Goal: Task Accomplishment & Management: Manage account settings

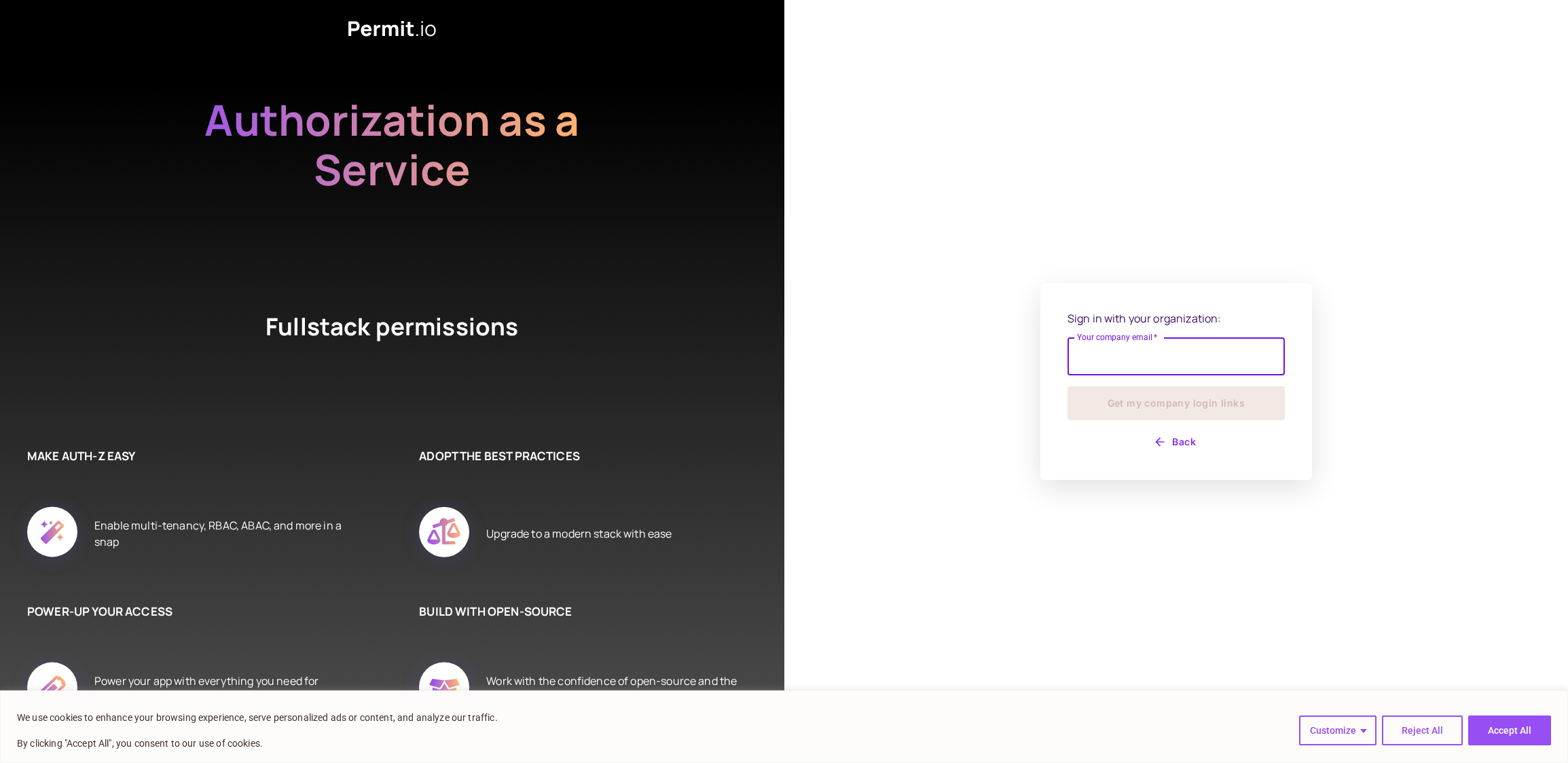
type input "**********"
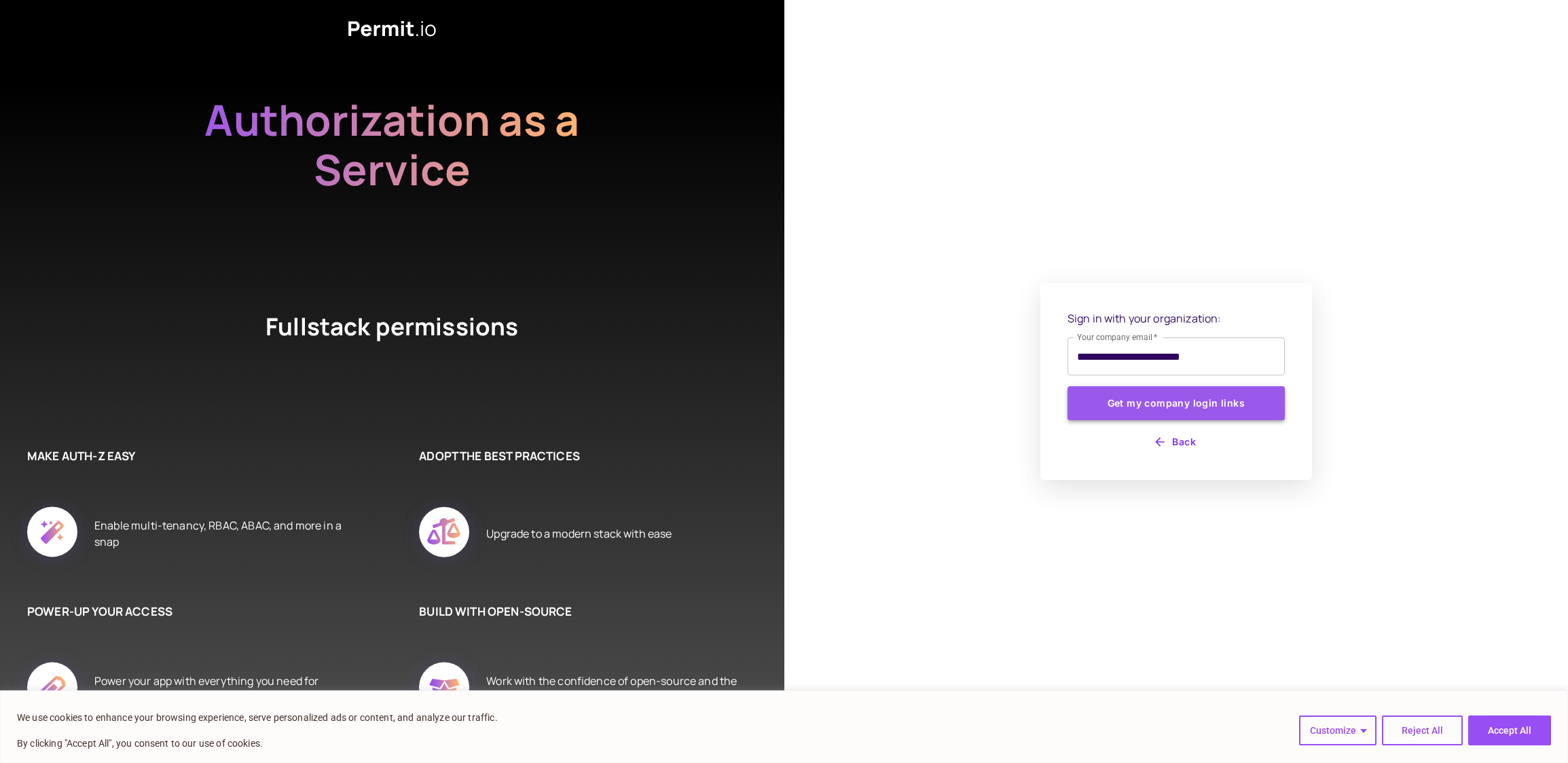
click at [1208, 409] on button "Get my company login links" at bounding box center [1176, 403] width 218 height 34
click at [1506, 727] on button "Accept All" at bounding box center [1509, 730] width 83 height 30
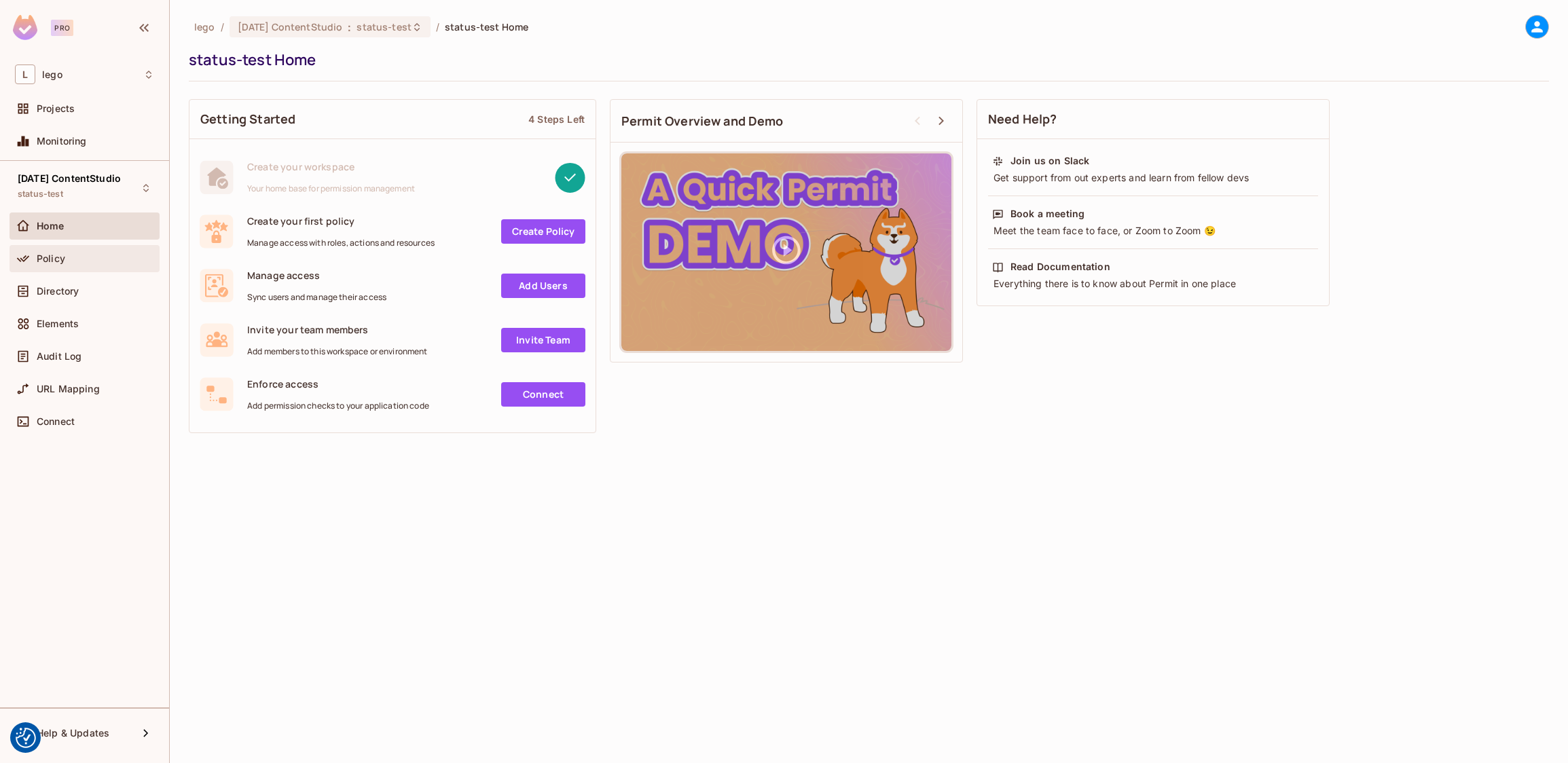
click at [47, 246] on div "Policy" at bounding box center [84, 259] width 150 height 27
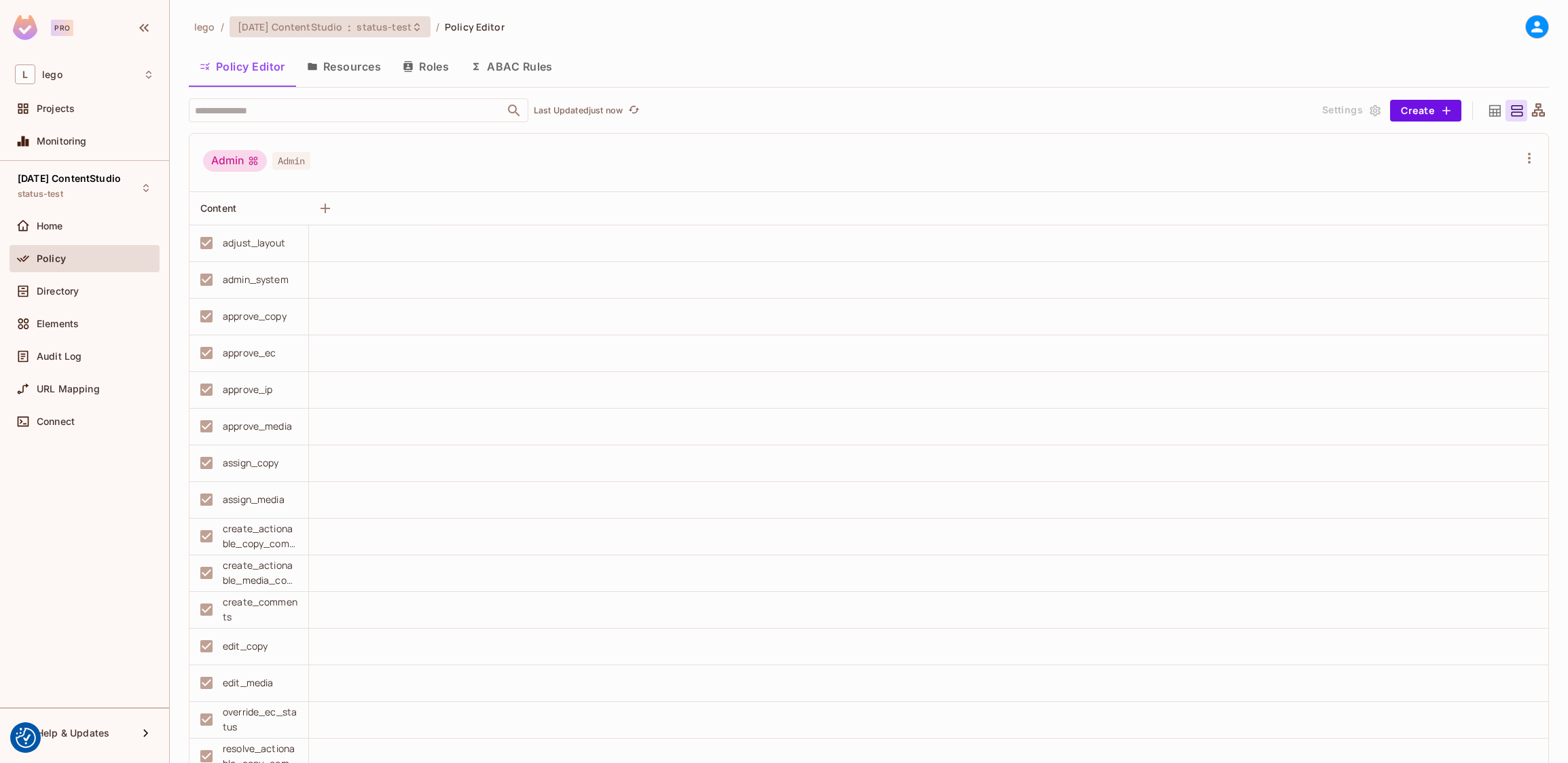
click at [371, 25] on span "status-test" at bounding box center [384, 26] width 55 height 13
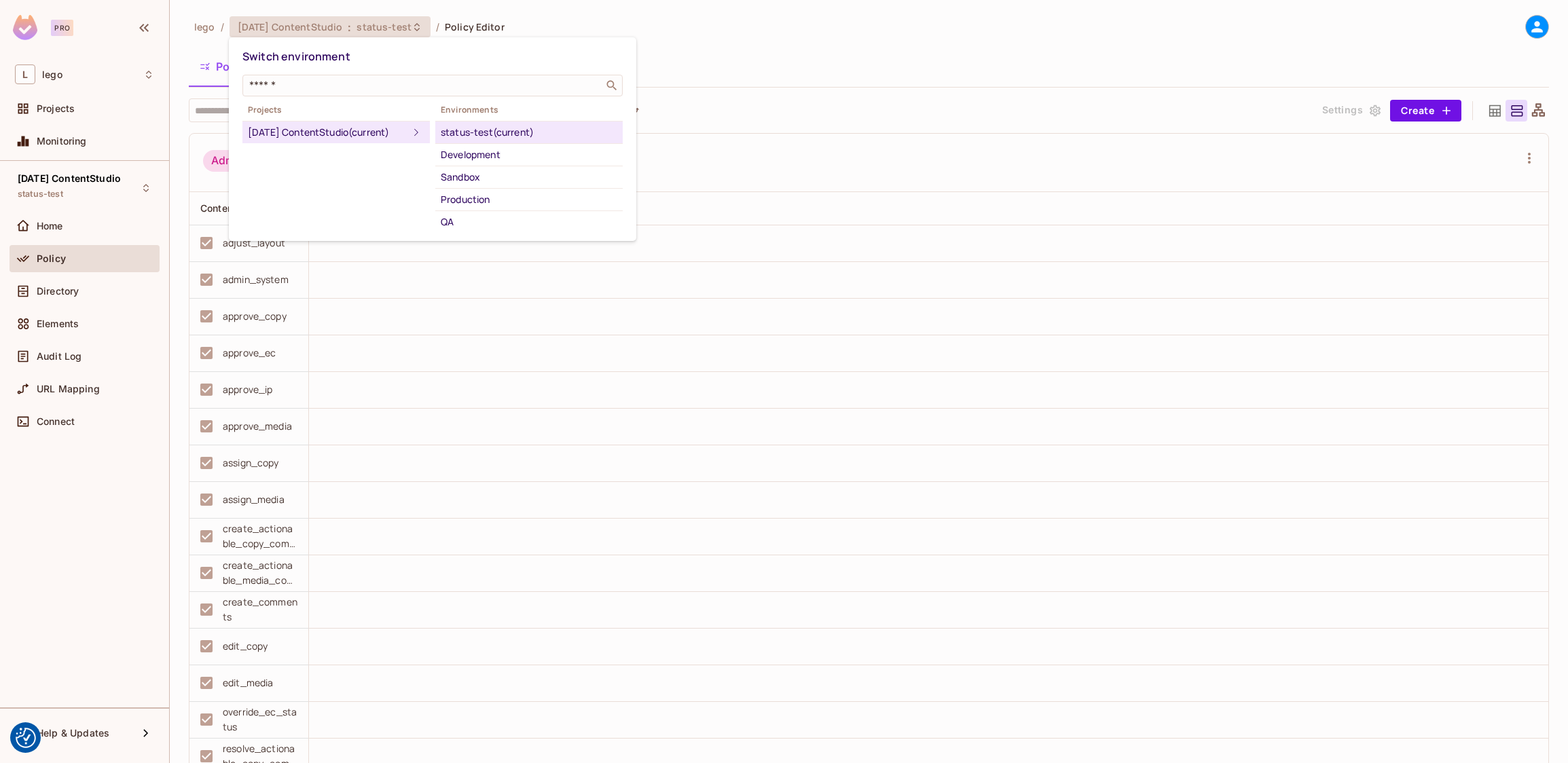
click at [827, 143] on div at bounding box center [784, 381] width 1568 height 763
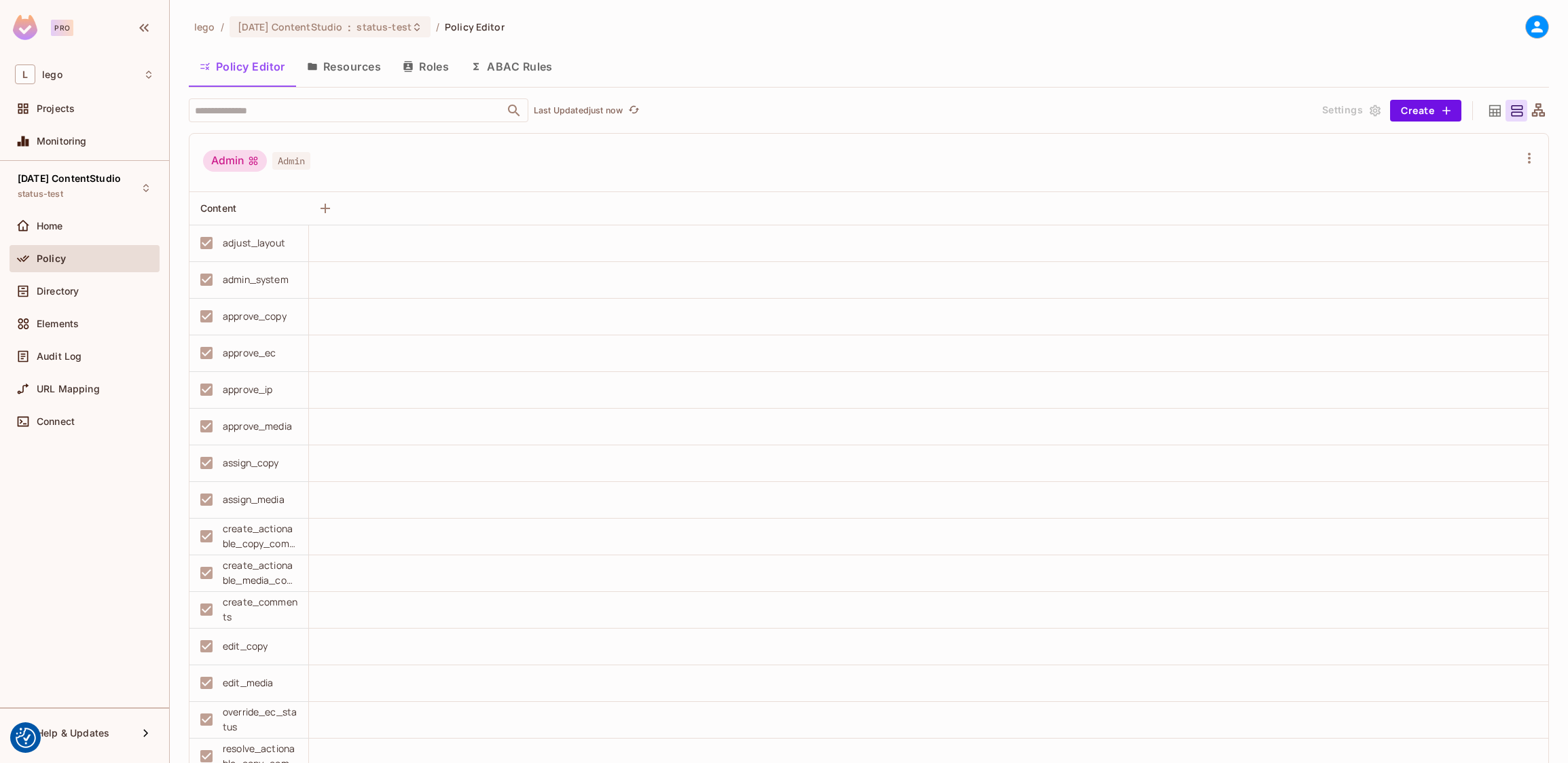
click at [496, 159] on div "Admin Admin" at bounding box center [861, 163] width 1315 height 26
click at [283, 30] on span "[DATE] ContentStudio" at bounding box center [290, 26] width 105 height 13
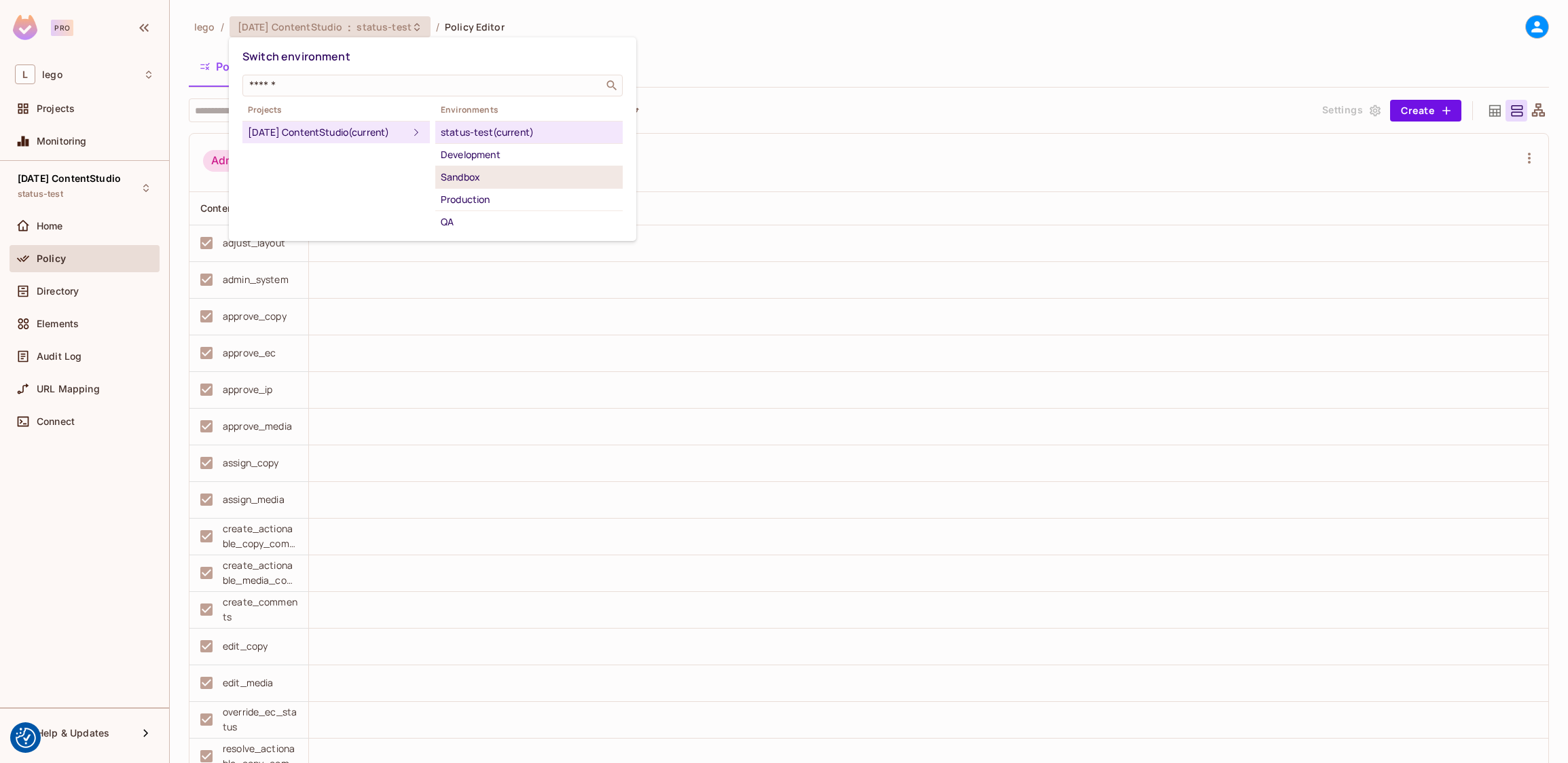
click at [464, 176] on div "Sandbox" at bounding box center [529, 177] width 176 height 16
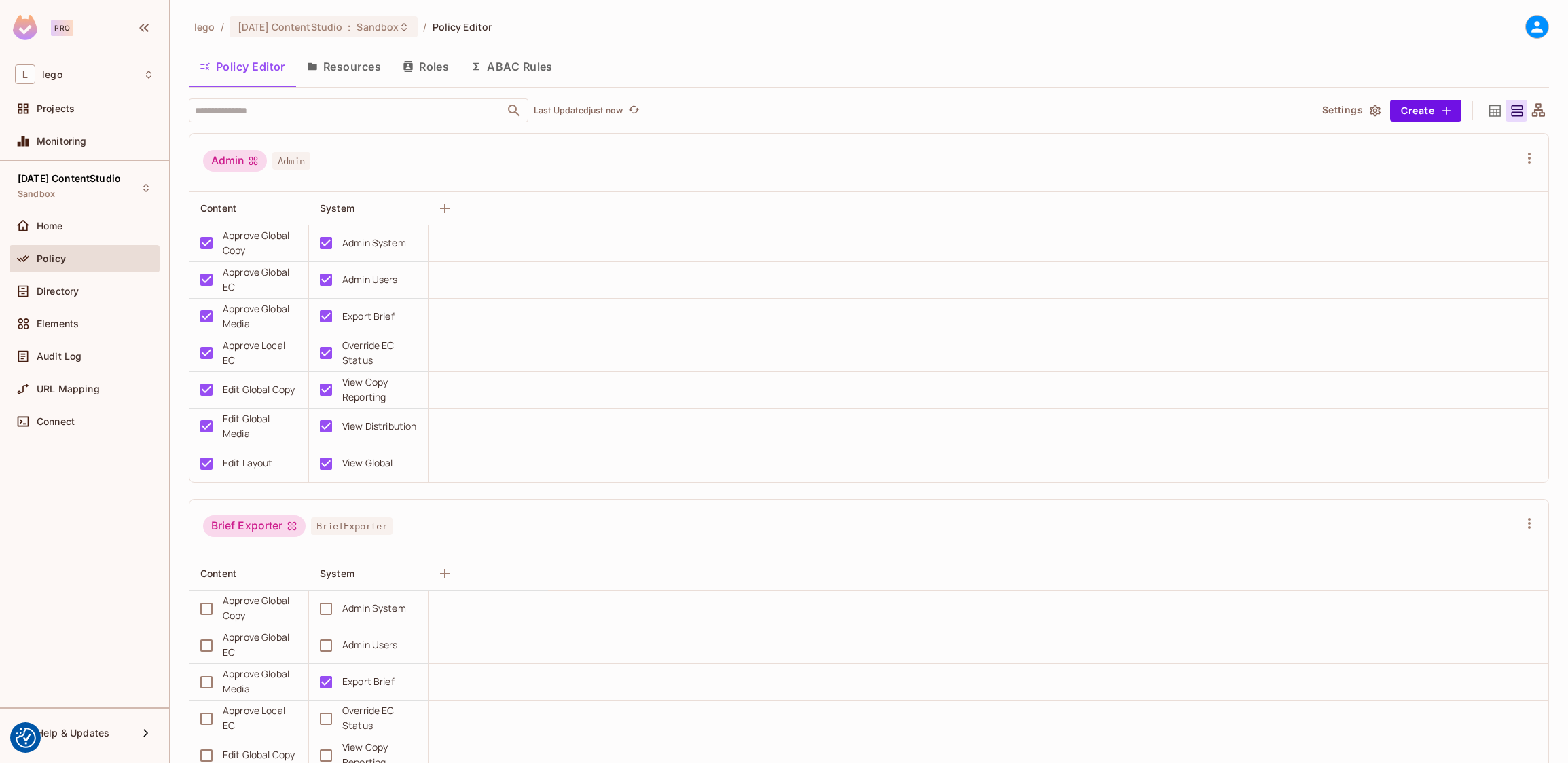
click at [485, 164] on div "Admin Admin" at bounding box center [861, 163] width 1315 height 26
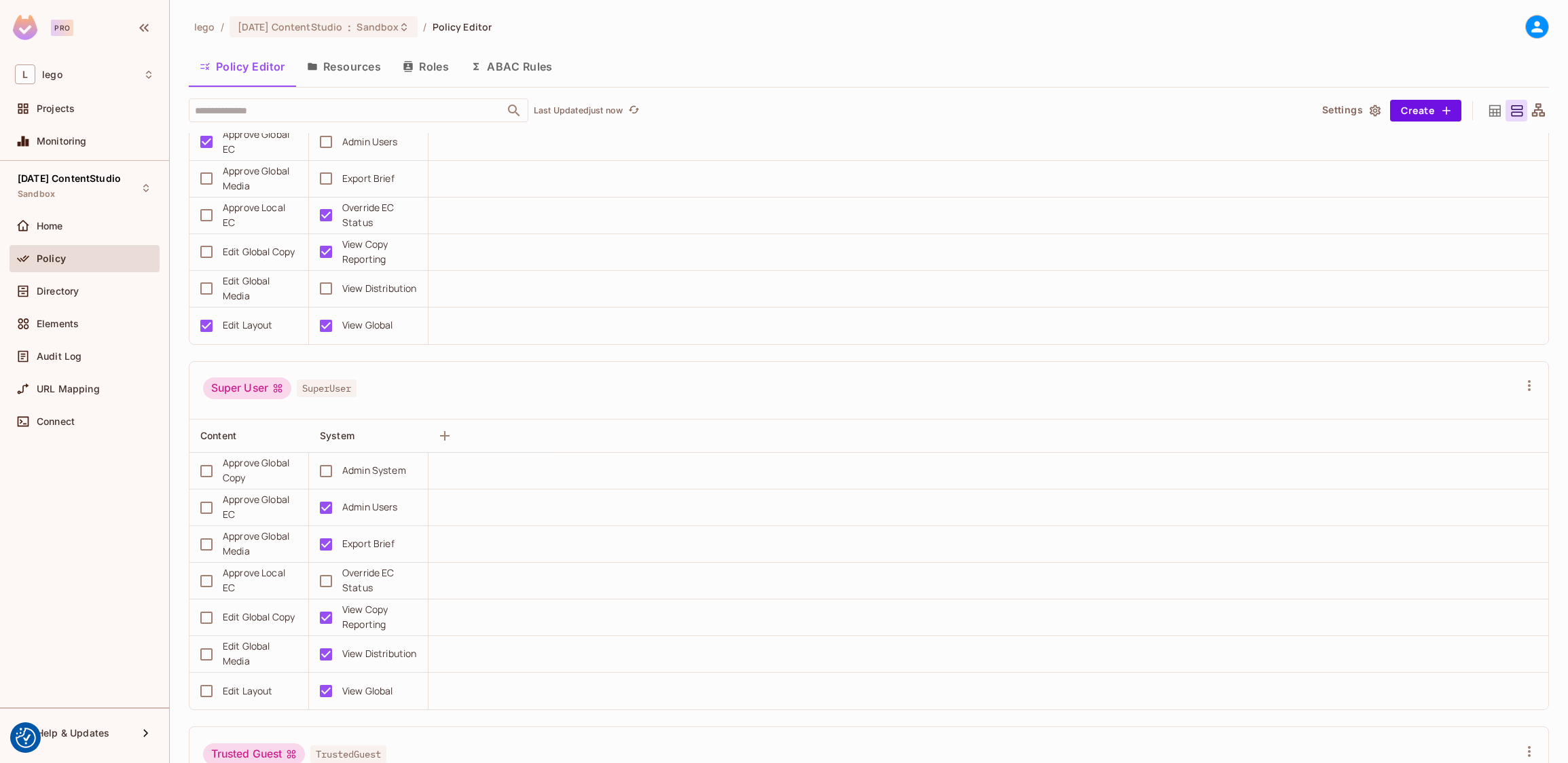
scroll to position [3065, 0]
click at [507, 387] on div "Super User SuperUser" at bounding box center [861, 386] width 1315 height 26
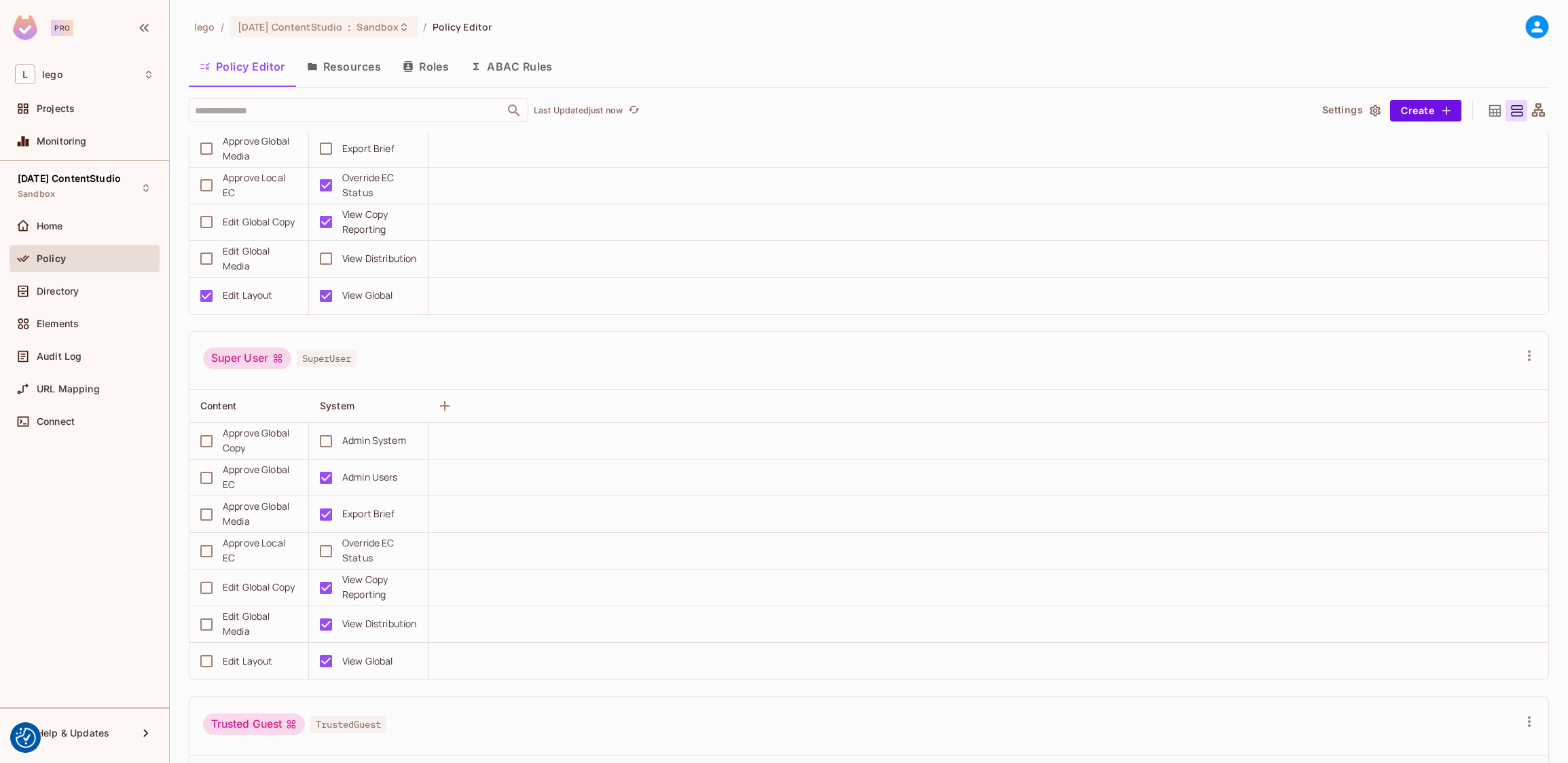
scroll to position [3086, 0]
click at [363, 27] on span "Sandbox" at bounding box center [378, 26] width 42 height 13
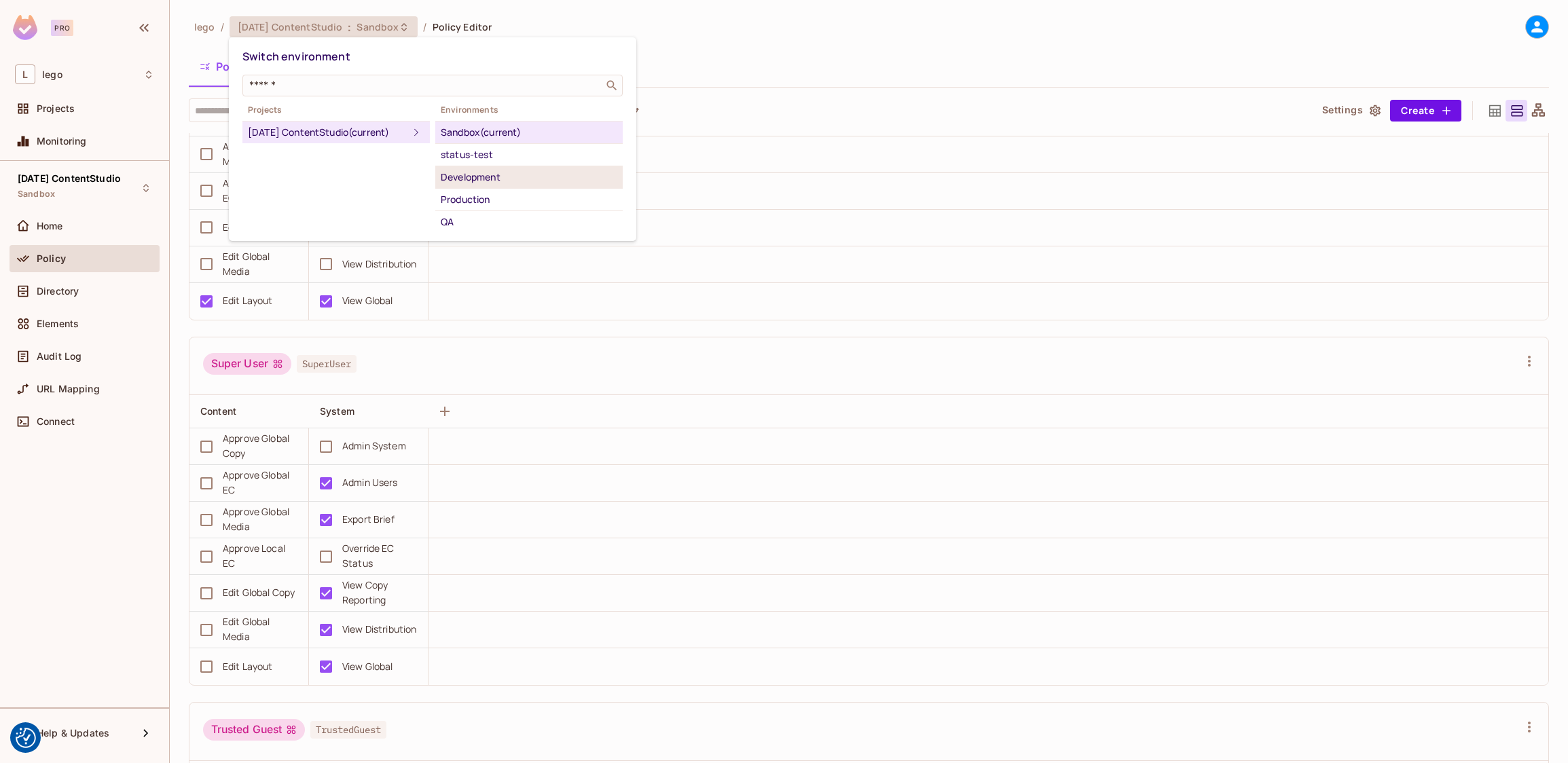
click at [511, 180] on div "Development" at bounding box center [529, 177] width 176 height 16
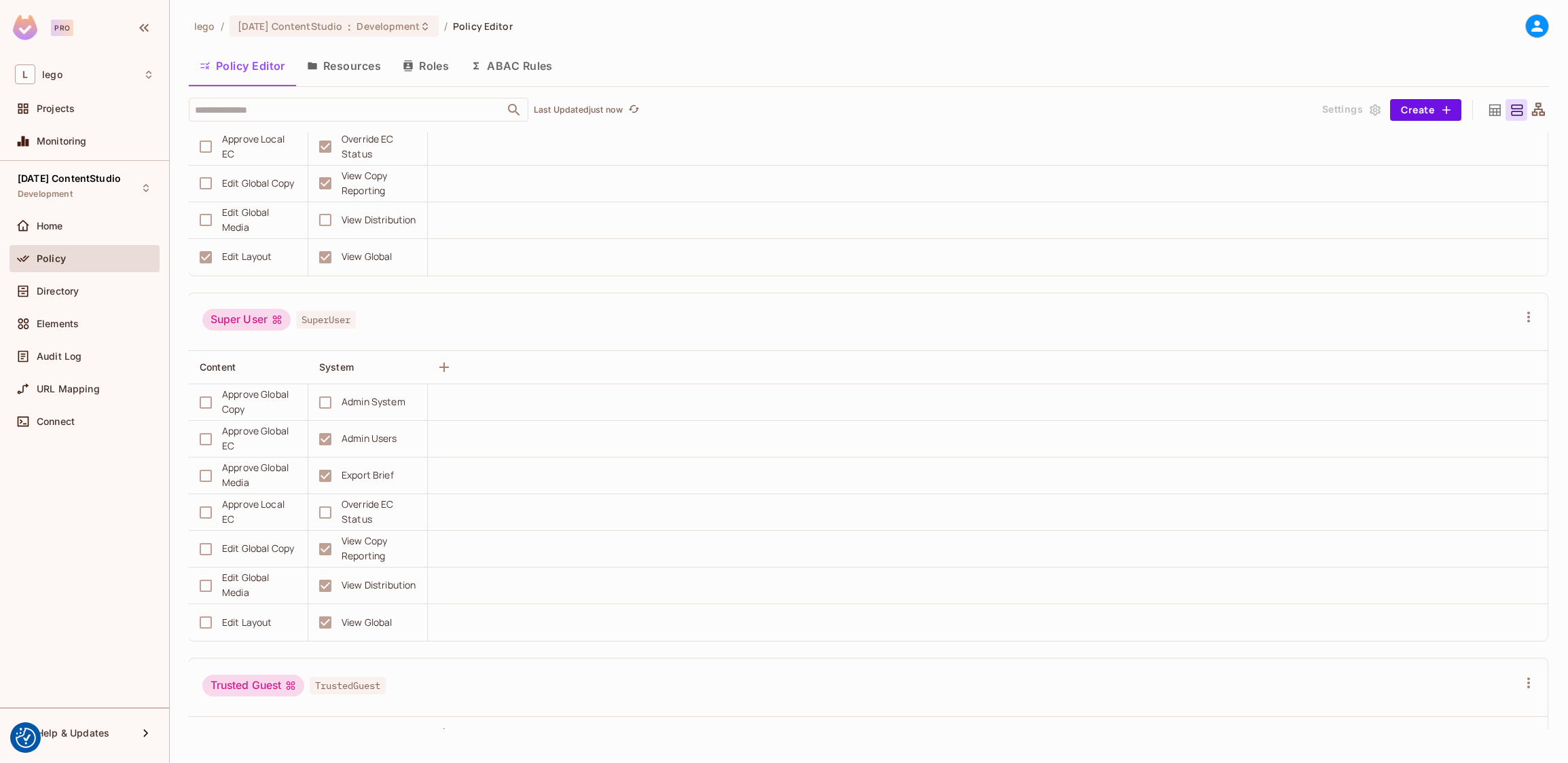
scroll to position [3085, 0]
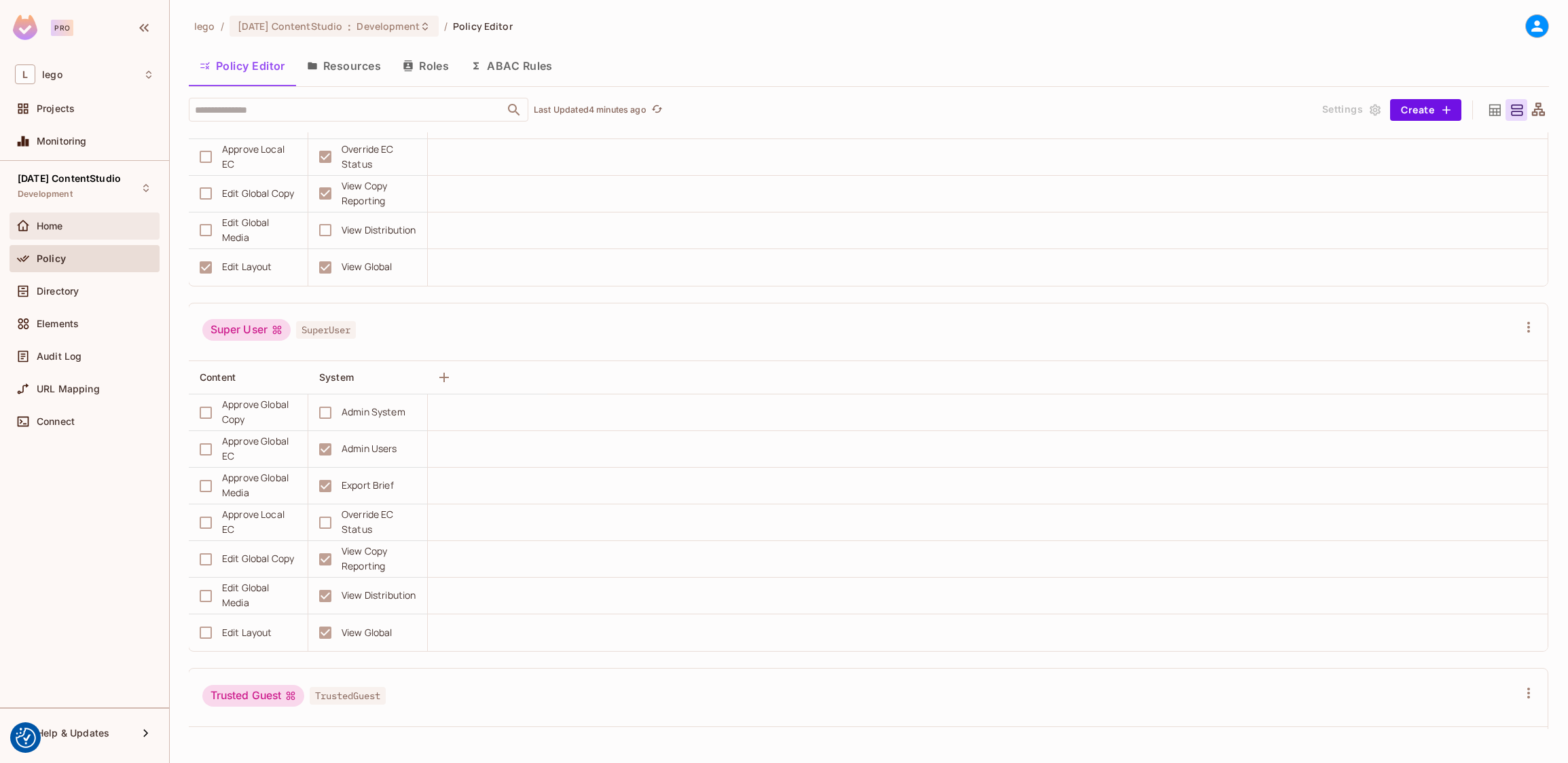
click at [58, 225] on span "Home" at bounding box center [49, 226] width 26 height 11
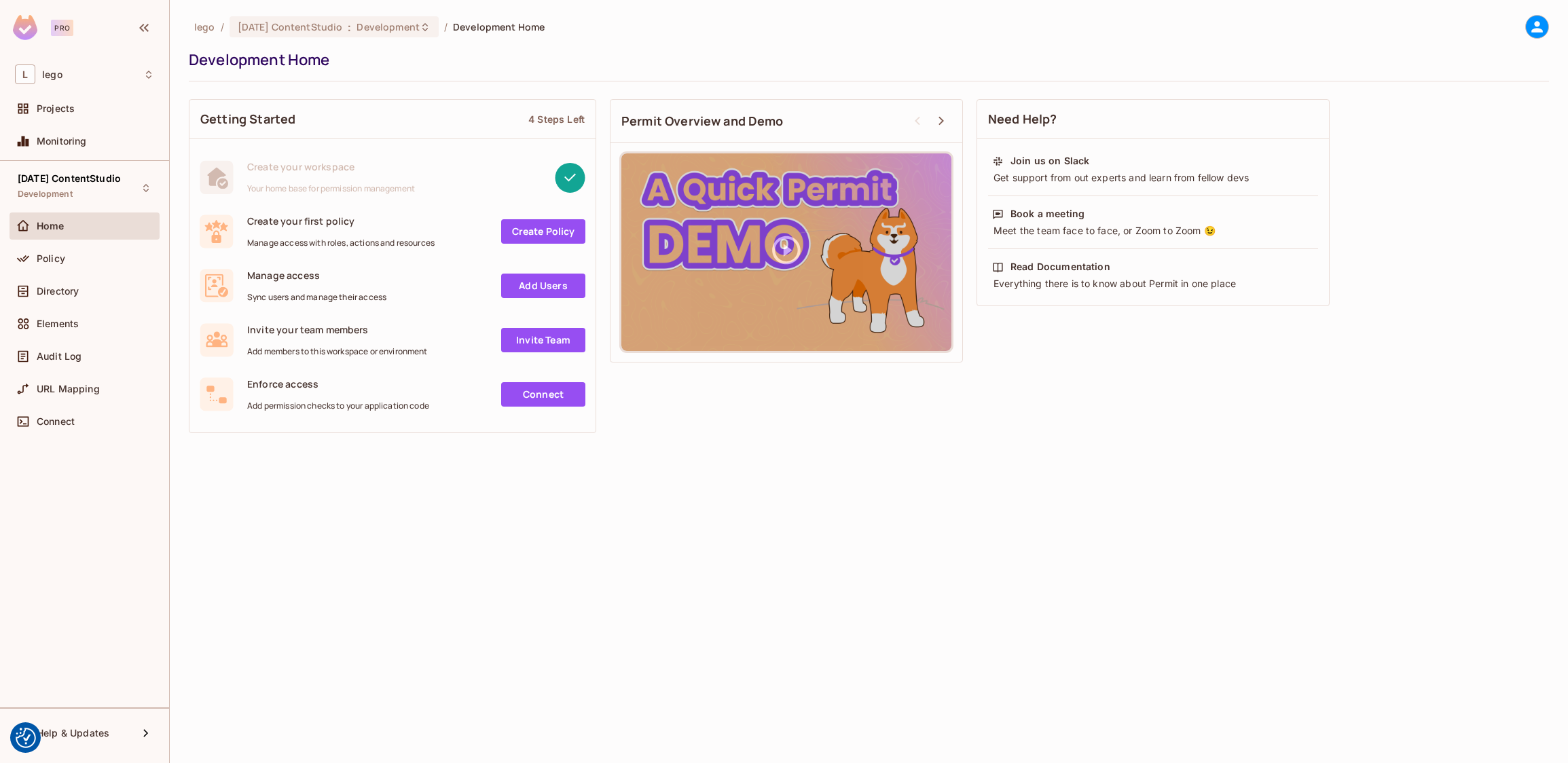
click at [544, 284] on link "Add Users" at bounding box center [543, 285] width 84 height 25
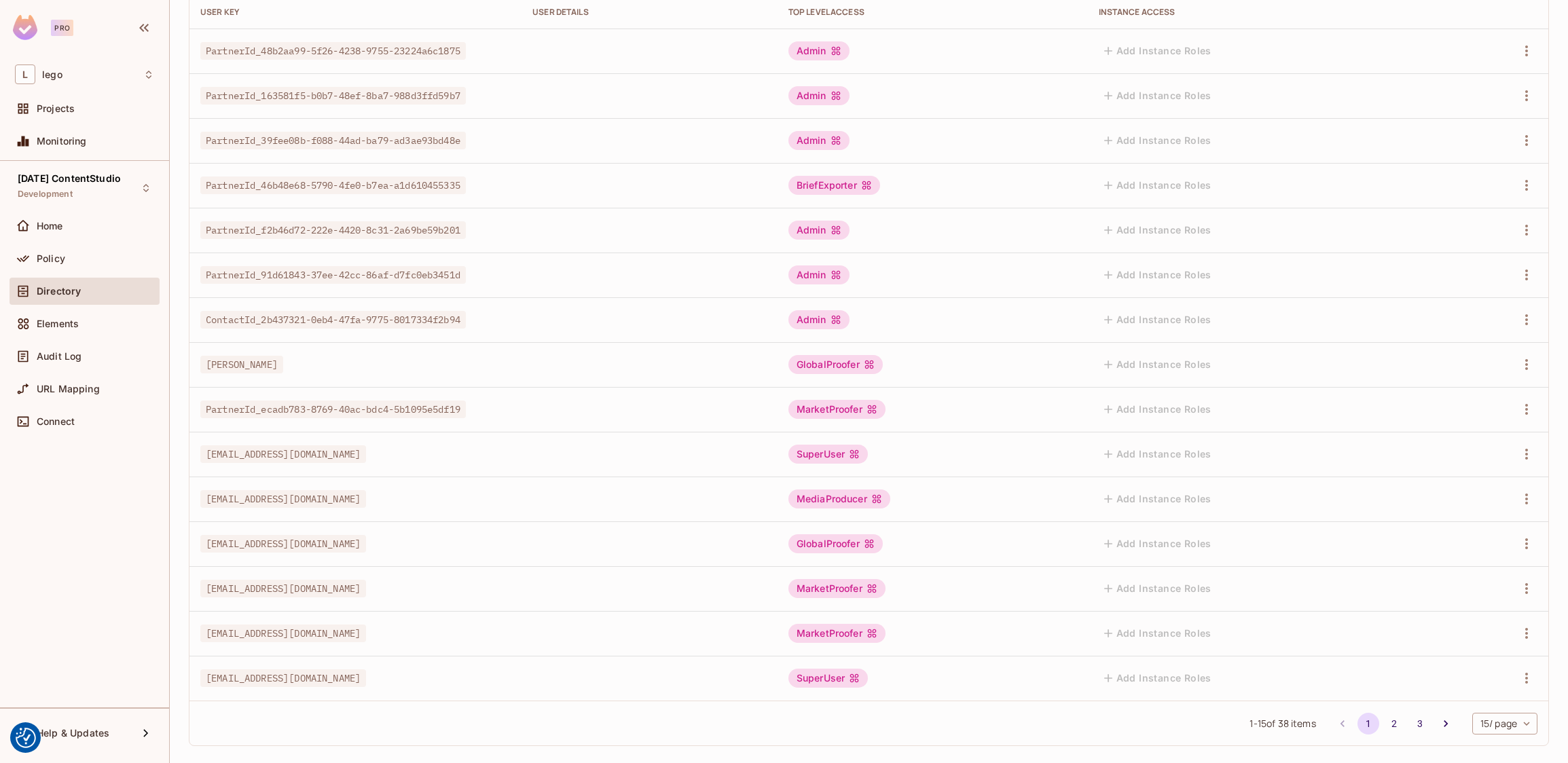
scroll to position [185, 0]
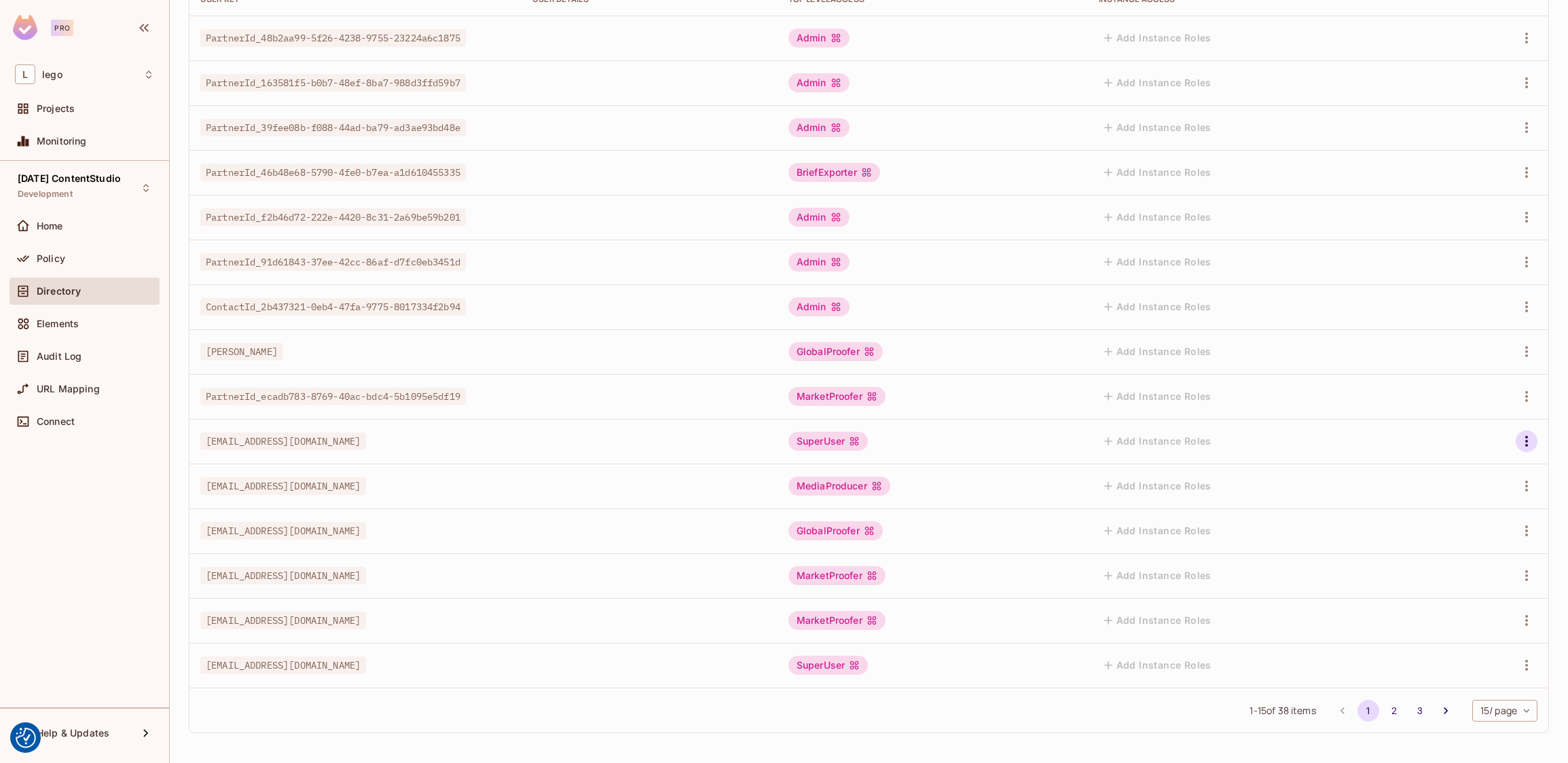
click at [1522, 440] on icon "button" at bounding box center [1527, 441] width 16 height 16
click at [1465, 478] on ul "Edit Edit Attributes Delete User" at bounding box center [1467, 502] width 120 height 100
click at [723, 279] on div at bounding box center [784, 381] width 1568 height 763
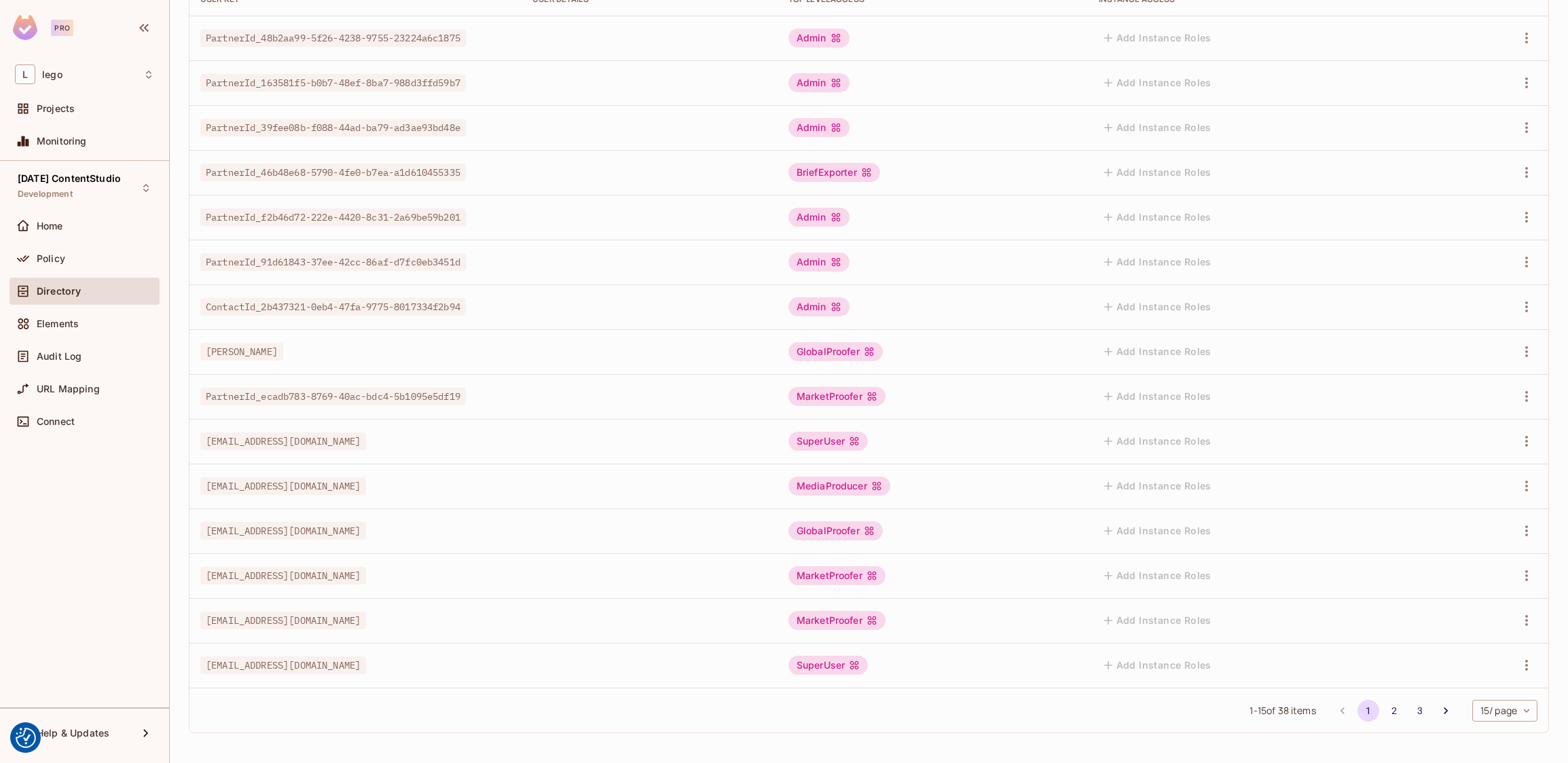
scroll to position [0, 0]
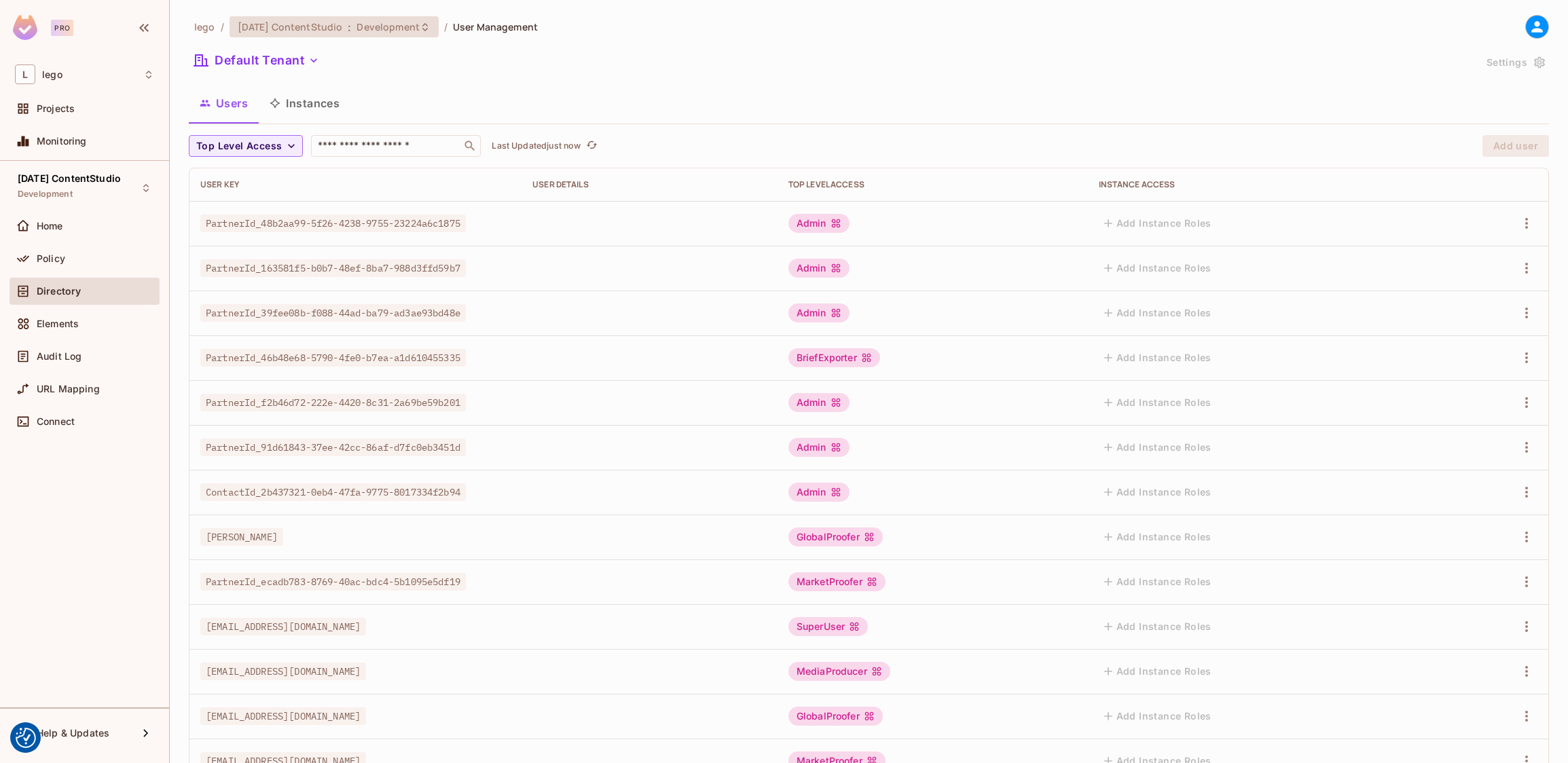
click at [370, 21] on span "Development" at bounding box center [388, 26] width 63 height 13
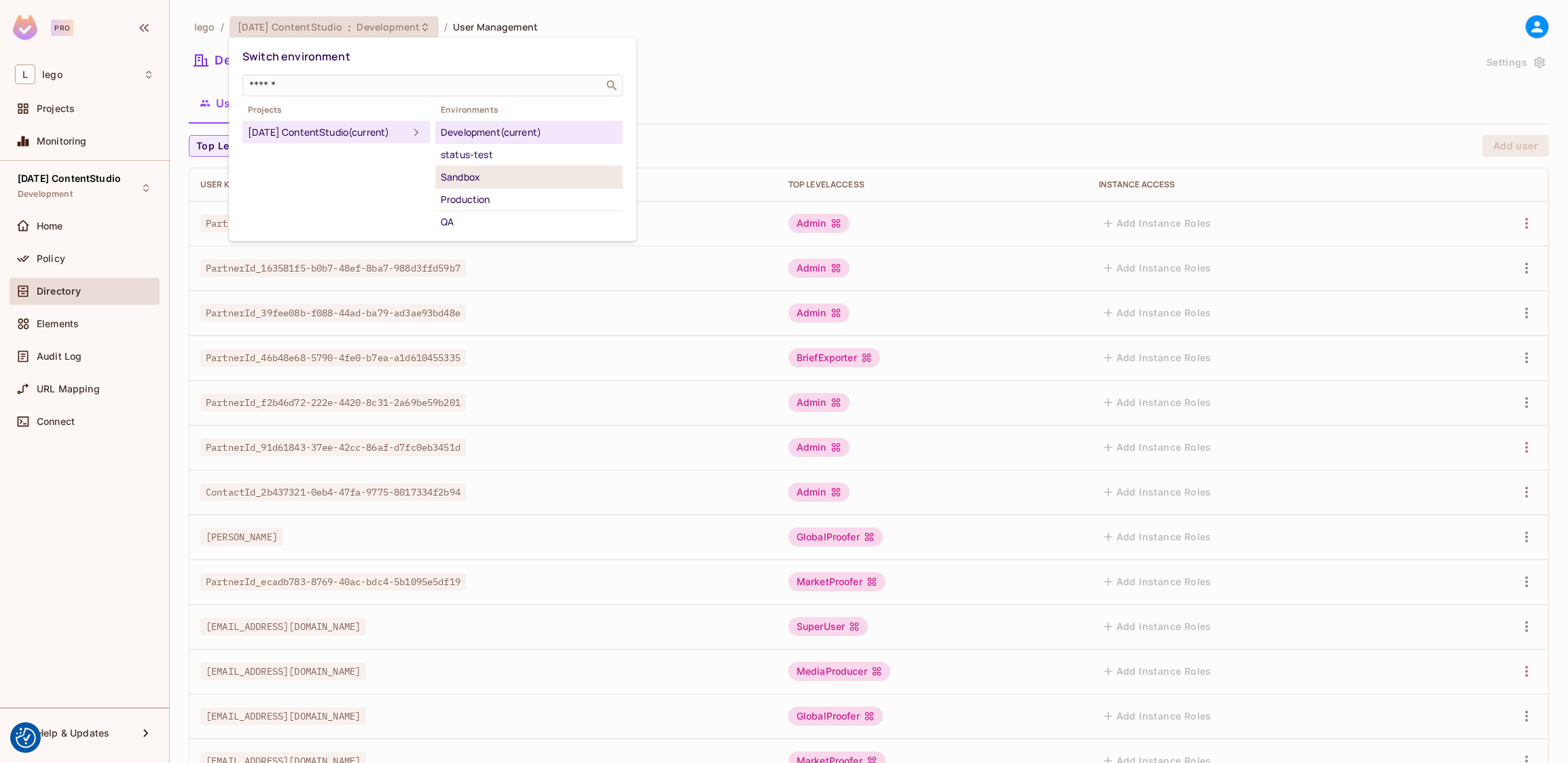
click at [485, 180] on div "Sandbox" at bounding box center [529, 177] width 176 height 16
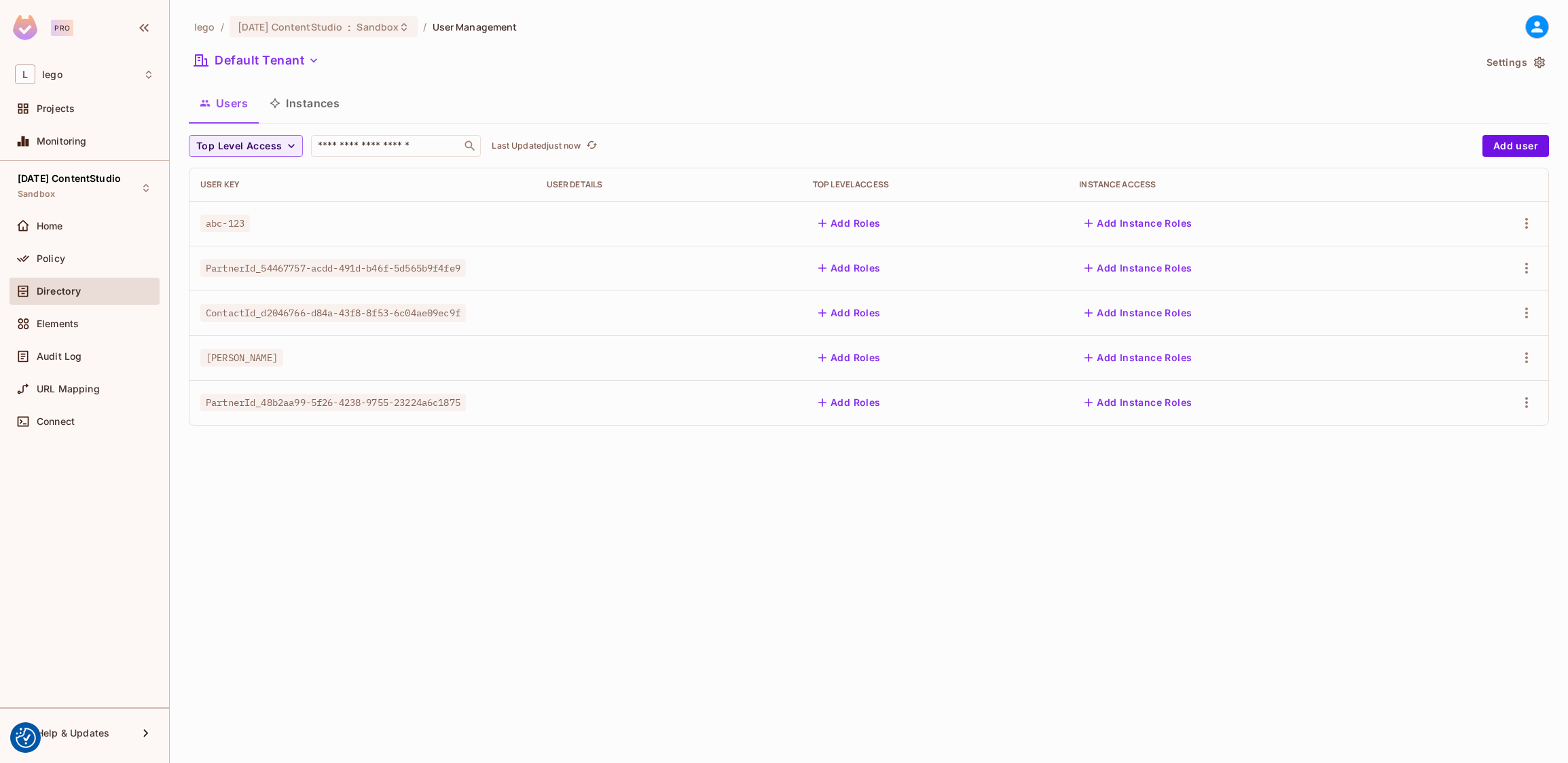
click at [310, 100] on button "Instances" at bounding box center [304, 102] width 92 height 34
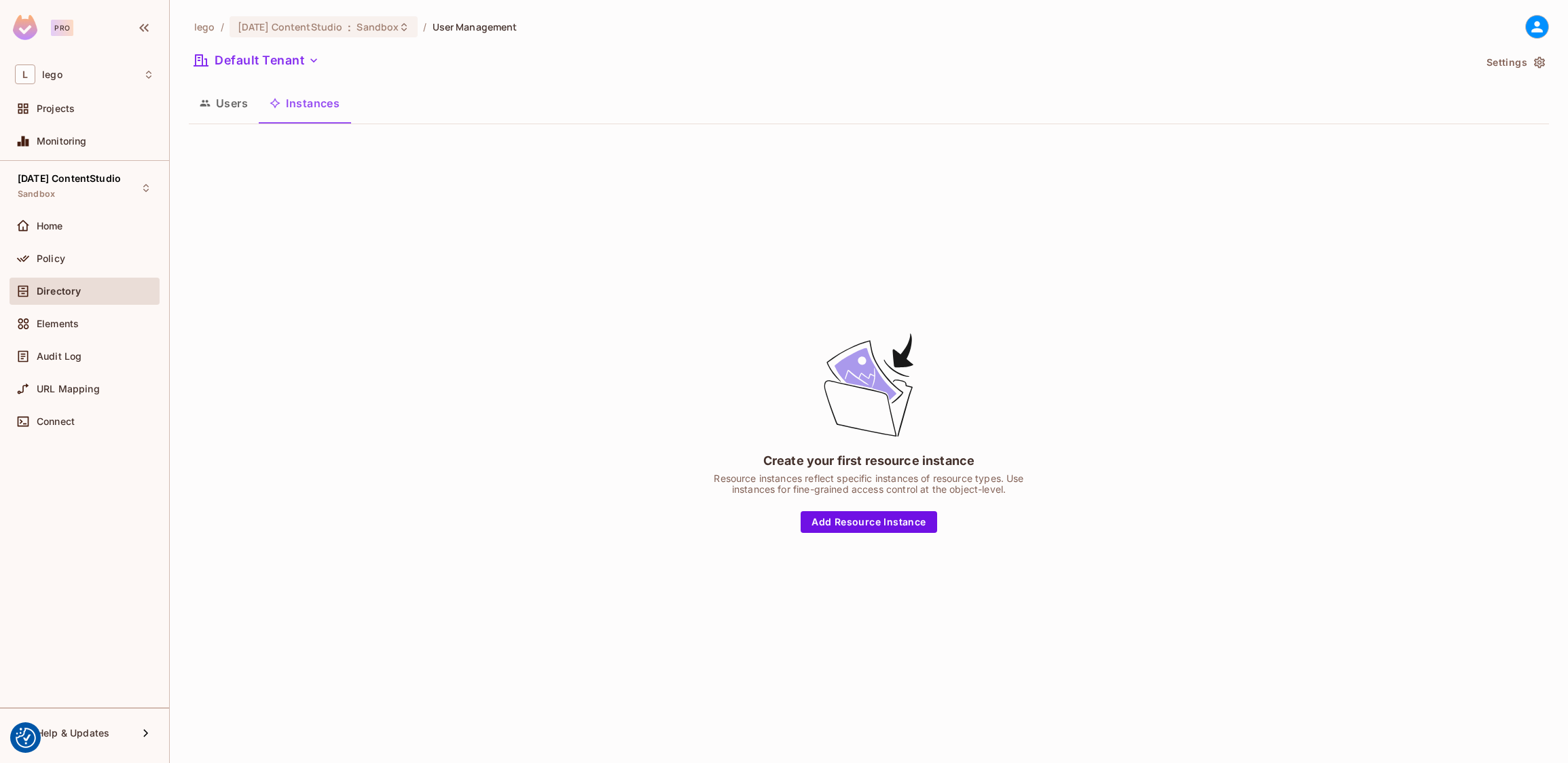
click at [203, 98] on icon "button" at bounding box center [205, 103] width 11 height 11
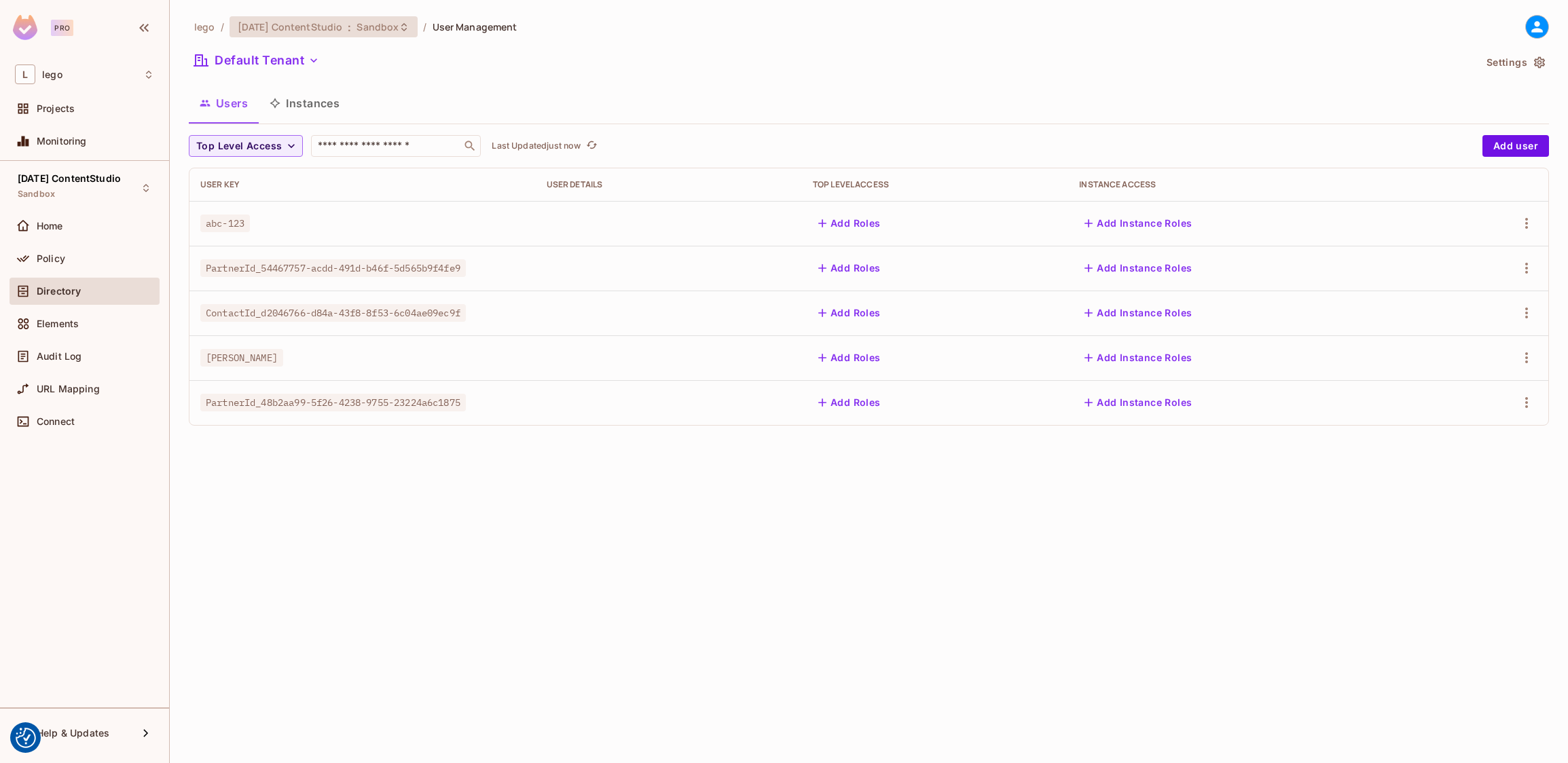
click at [372, 22] on span "Sandbox" at bounding box center [378, 26] width 42 height 13
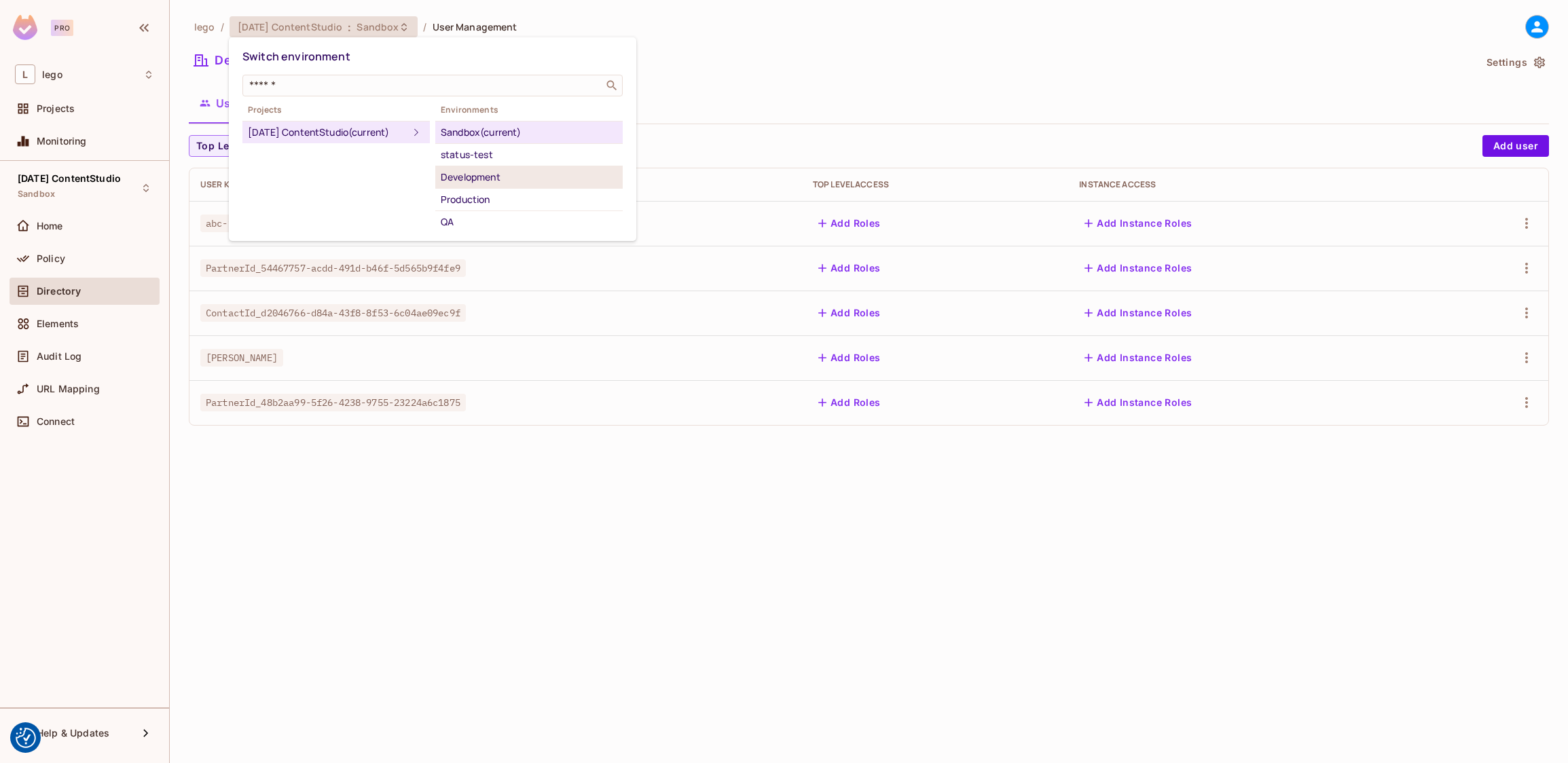
click at [482, 176] on div "Development" at bounding box center [529, 177] width 176 height 16
